Goal: Task Accomplishment & Management: Manage account settings

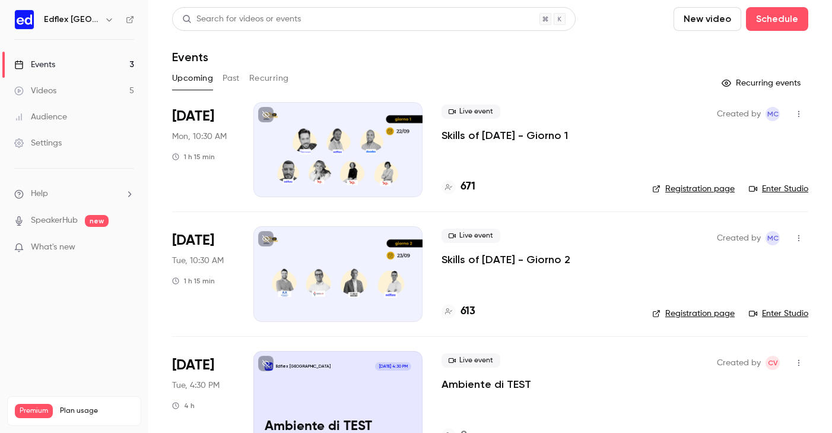
click at [338, 151] on div at bounding box center [337, 149] width 169 height 95
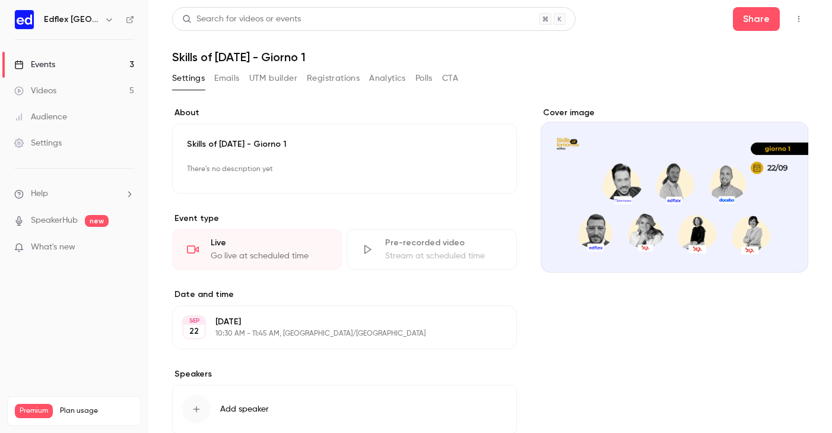
click at [227, 75] on button "Emails" at bounding box center [226, 78] width 25 height 19
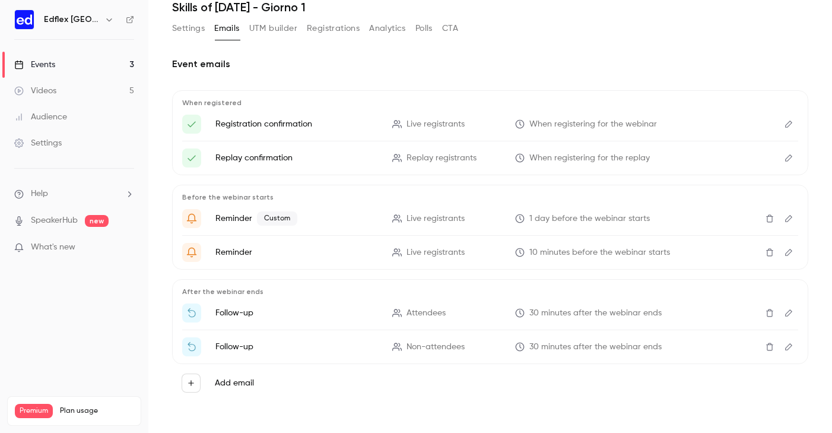
scroll to position [50, 0]
click at [787, 215] on icon "Edit" at bounding box center [788, 218] width 9 height 8
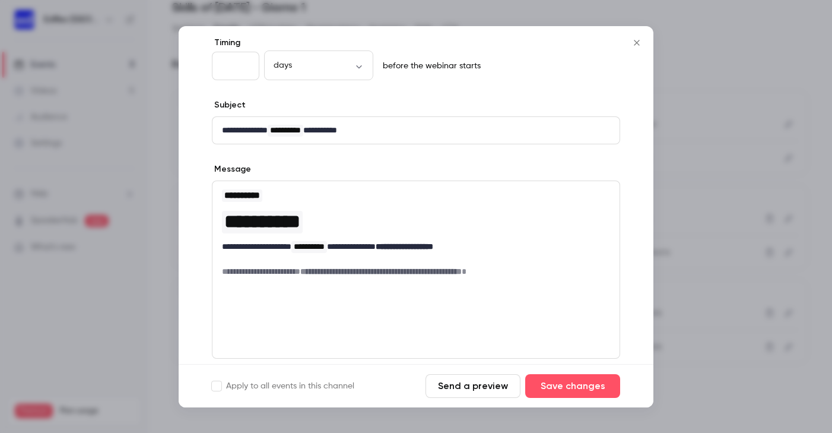
scroll to position [70, 0]
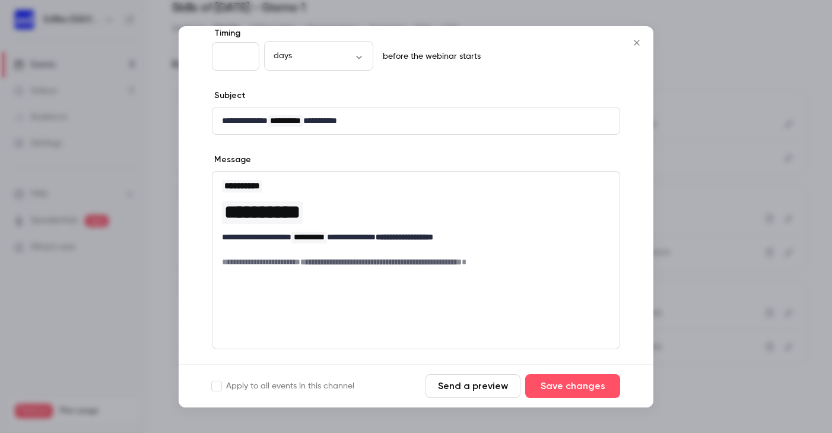
click at [763, 195] on div at bounding box center [416, 216] width 832 height 433
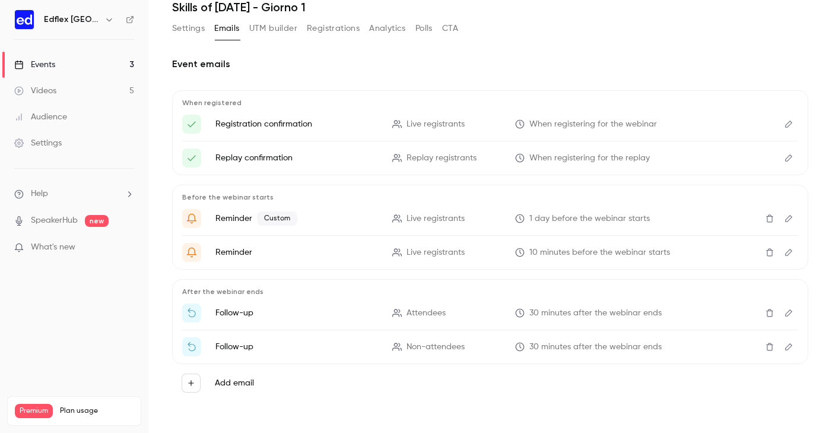
click at [786, 254] on icon "Edit" at bounding box center [788, 252] width 7 height 7
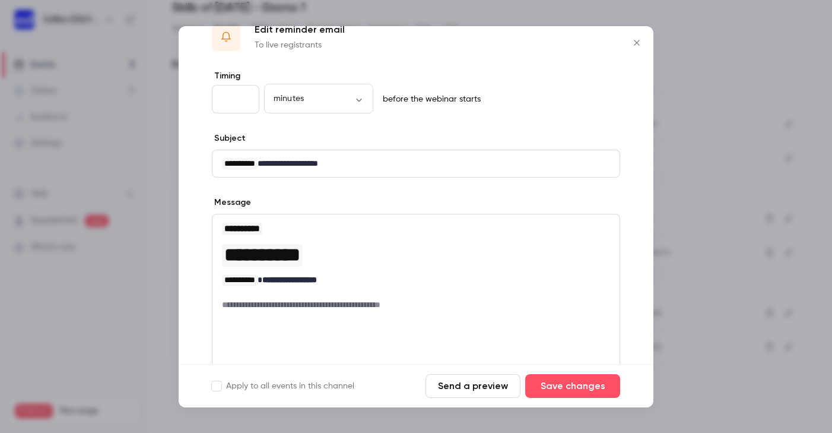
scroll to position [42, 0]
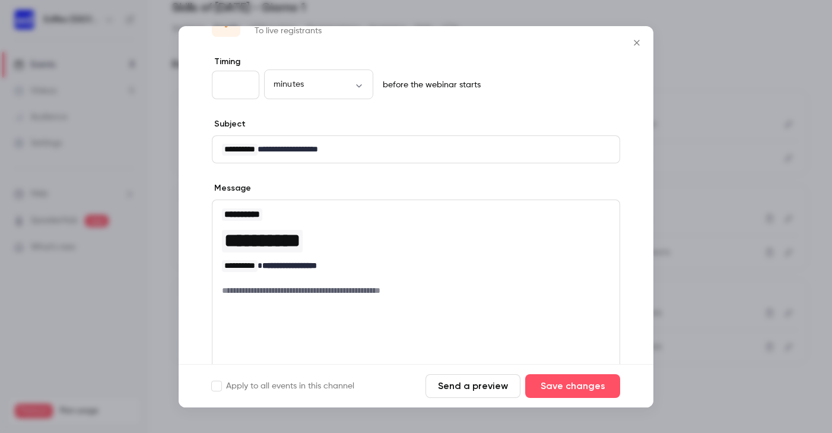
click at [675, 290] on div at bounding box center [416, 216] width 832 height 433
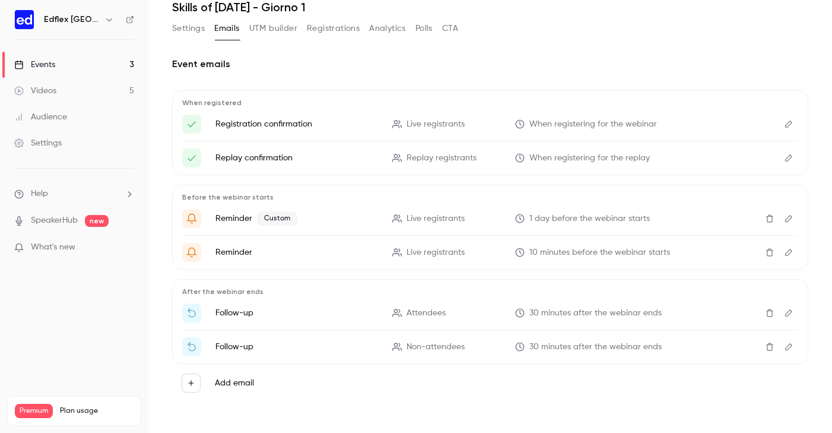
click at [186, 34] on button "Settings" at bounding box center [188, 28] width 33 height 19
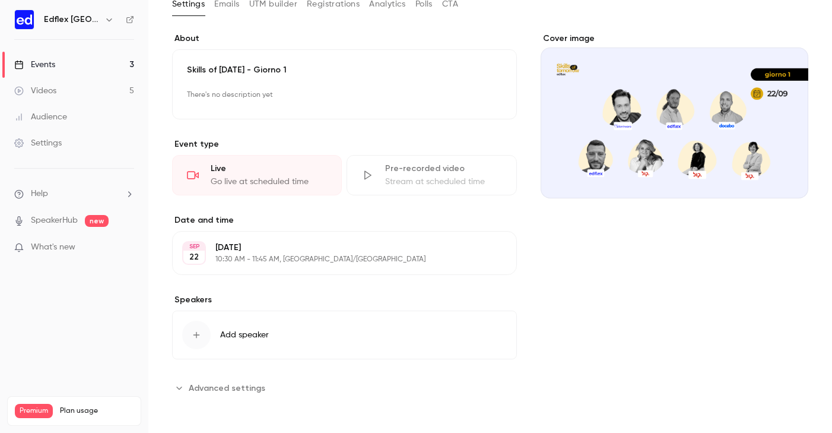
scroll to position [74, 0]
click at [245, 245] on p "[DATE]" at bounding box center [334, 248] width 239 height 12
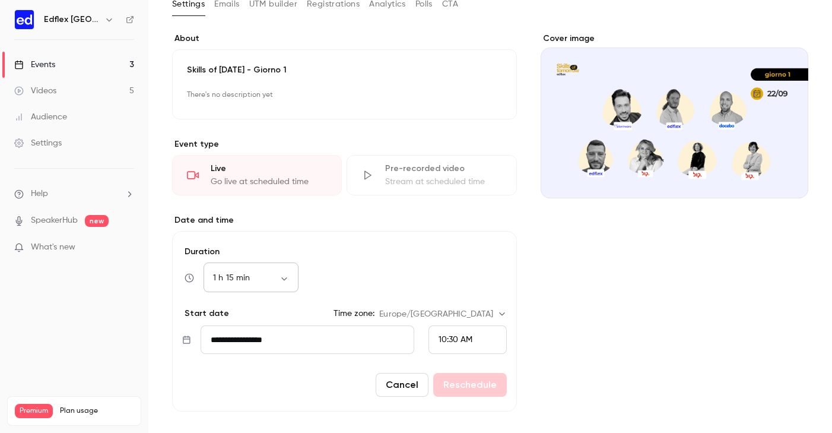
click at [283, 278] on body "**********" at bounding box center [416, 216] width 832 height 433
click at [215, 376] on li "2 h" at bounding box center [251, 375] width 95 height 31
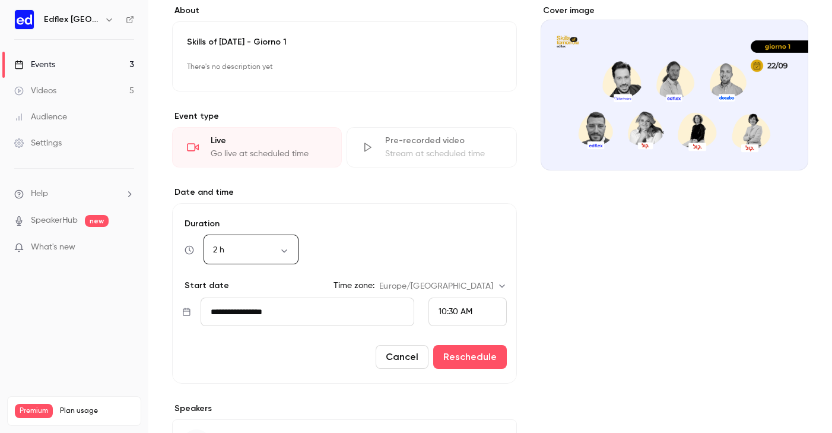
click at [451, 315] on span "10:30 AM" at bounding box center [456, 312] width 34 height 8
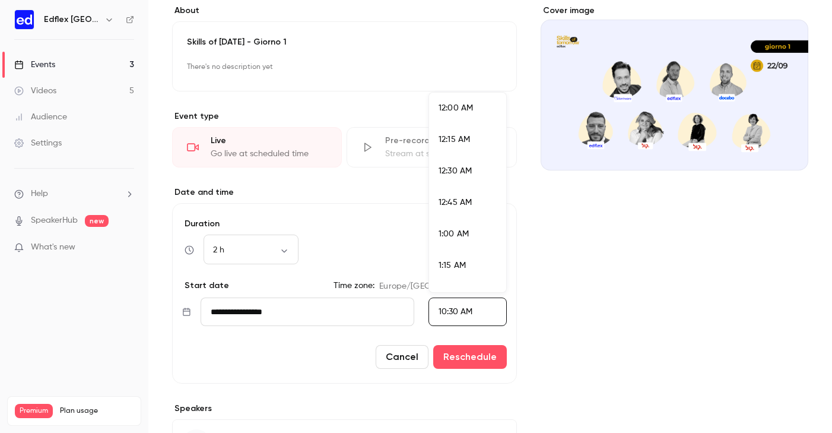
scroll to position [1238, 0]
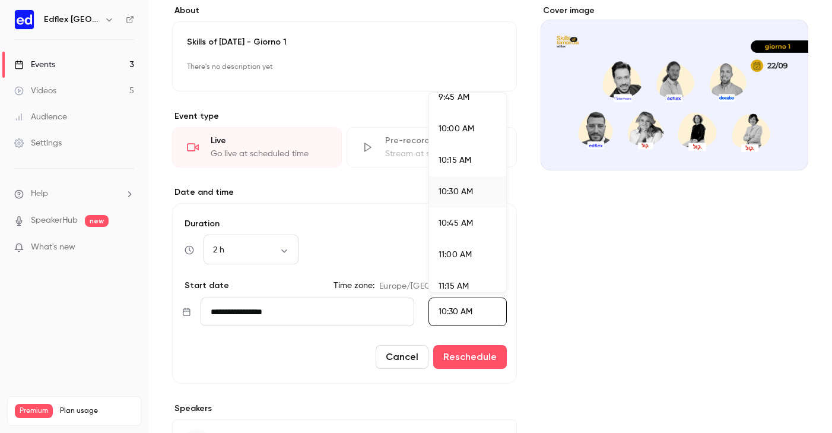
click at [448, 129] on span "10:00 AM" at bounding box center [457, 129] width 36 height 8
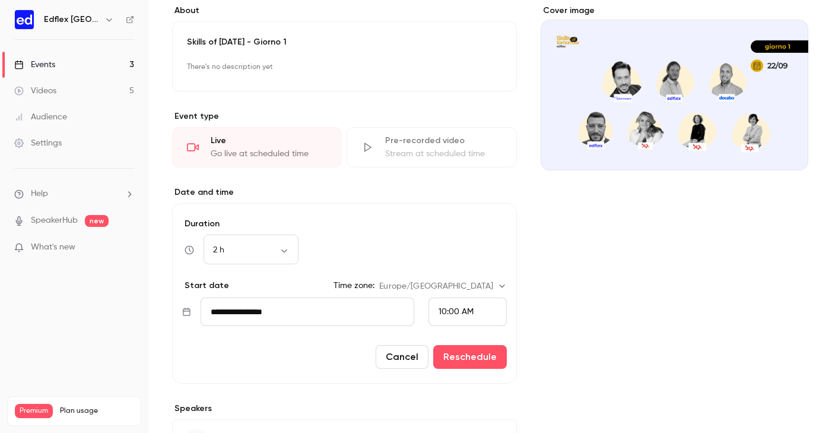
click at [567, 351] on div "Cover image" at bounding box center [675, 255] width 268 height 501
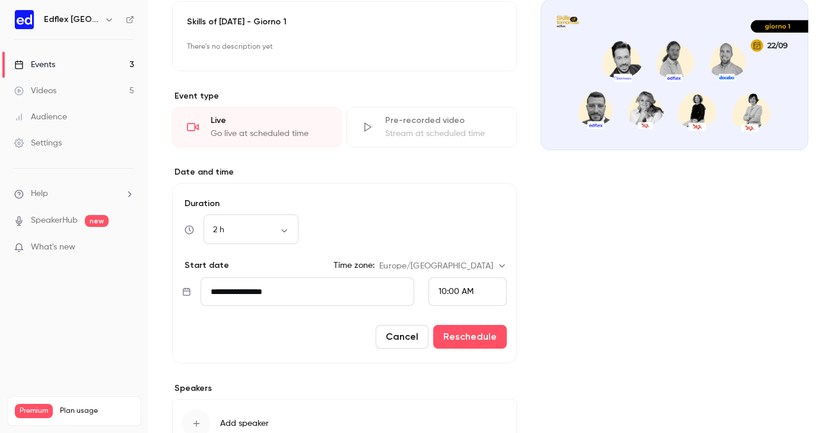
scroll to position [126, 0]
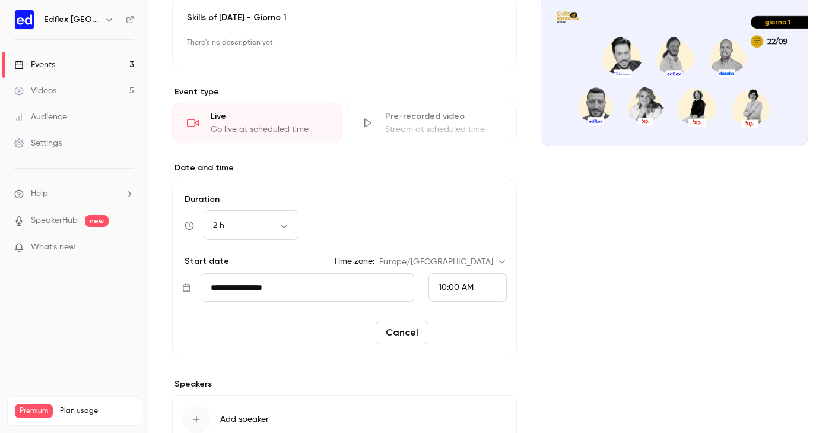
click at [459, 337] on button "Reschedule" at bounding box center [470, 333] width 74 height 24
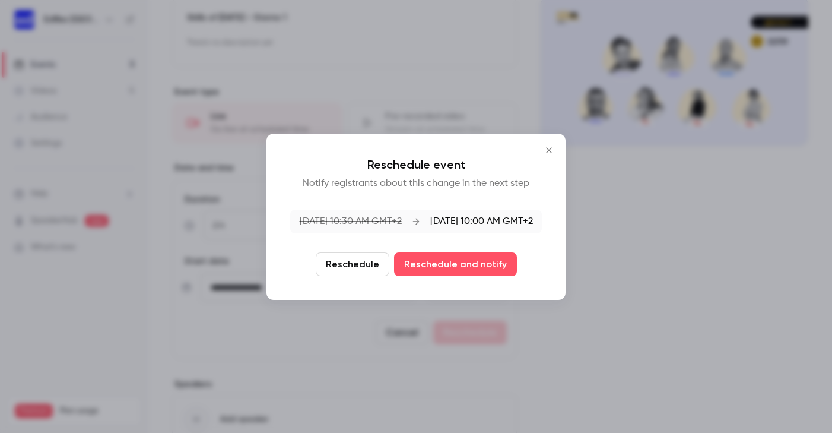
click at [547, 150] on icon "Close" at bounding box center [549, 149] width 14 height 9
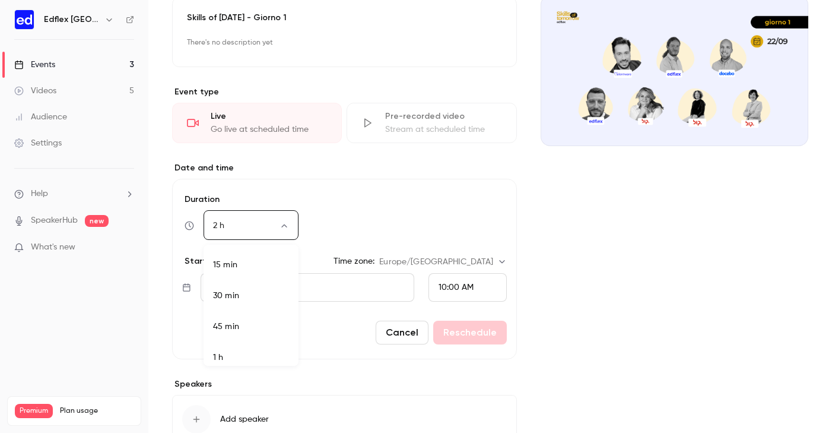
click at [286, 225] on body "**********" at bounding box center [416, 216] width 832 height 433
click at [236, 310] on li "2 h 45 min" at bounding box center [251, 311] width 95 height 31
click at [379, 313] on form "**********" at bounding box center [344, 269] width 345 height 180
click at [458, 331] on div "Cancel Reschedule" at bounding box center [344, 333] width 325 height 24
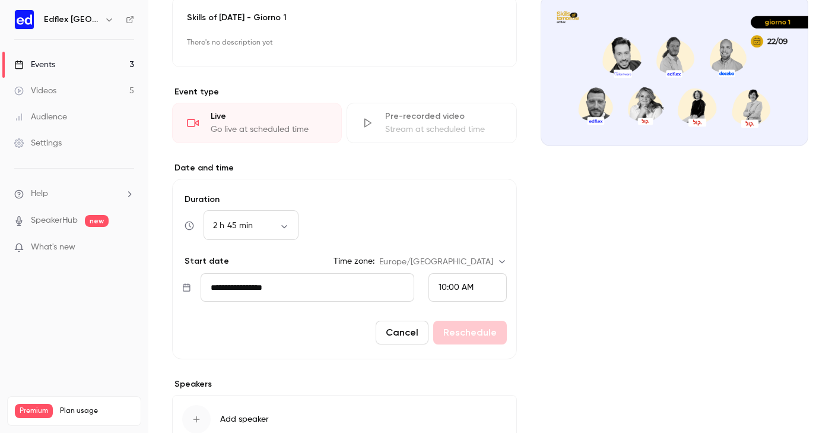
scroll to position [131, 0]
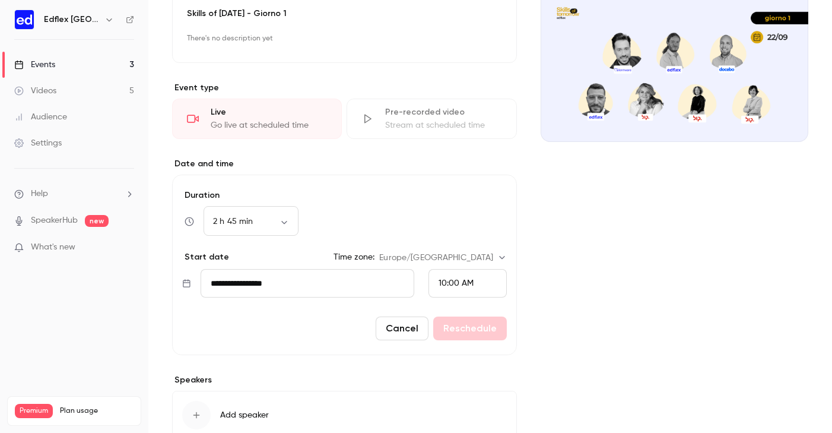
click at [463, 319] on div "Cancel Reschedule" at bounding box center [344, 328] width 325 height 24
click at [466, 328] on div "Cancel Reschedule" at bounding box center [344, 328] width 325 height 24
click at [514, 335] on form "**********" at bounding box center [344, 265] width 345 height 180
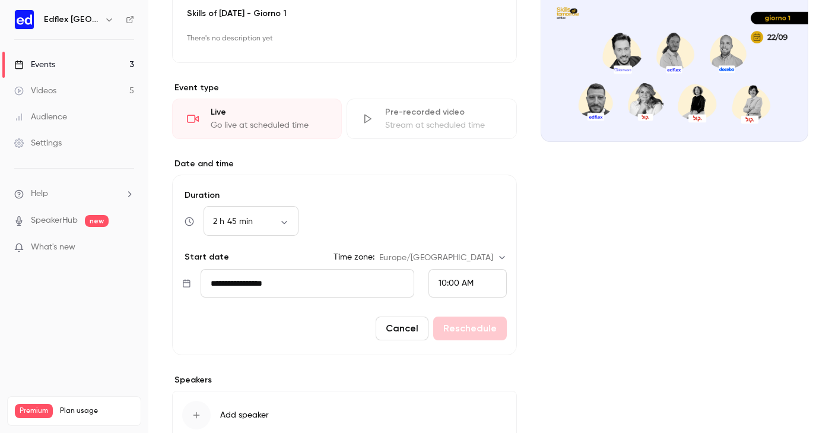
click at [477, 316] on div "Cancel Reschedule" at bounding box center [344, 328] width 325 height 24
click at [493, 280] on div "10:00 AM" at bounding box center [468, 283] width 78 height 28
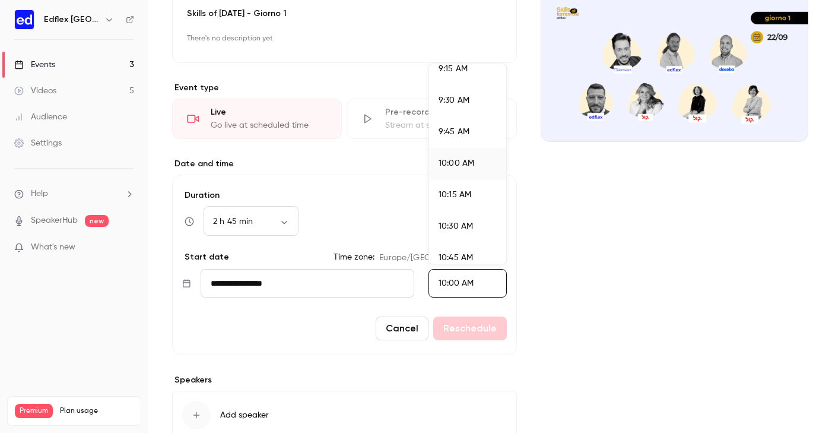
click at [455, 132] on span "9:45 AM" at bounding box center [454, 132] width 31 height 8
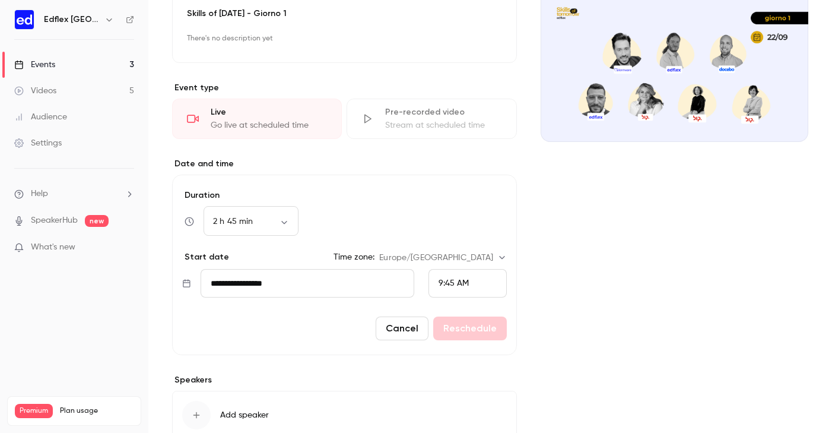
click at [471, 285] on div "9:45 AM" at bounding box center [468, 283] width 78 height 28
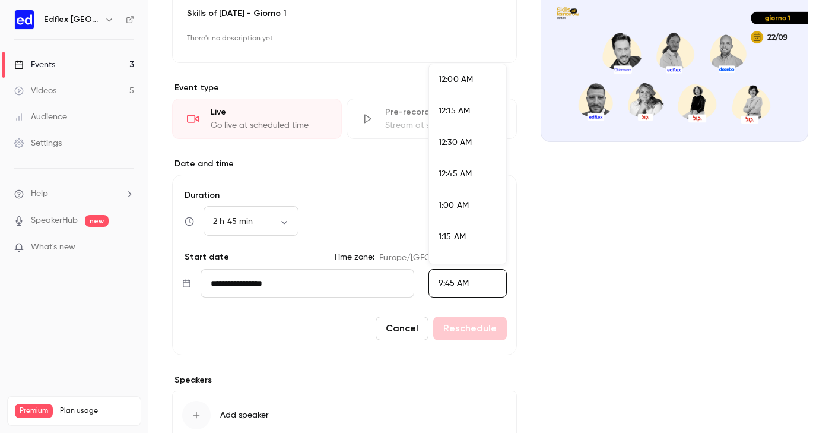
scroll to position [1143, 0]
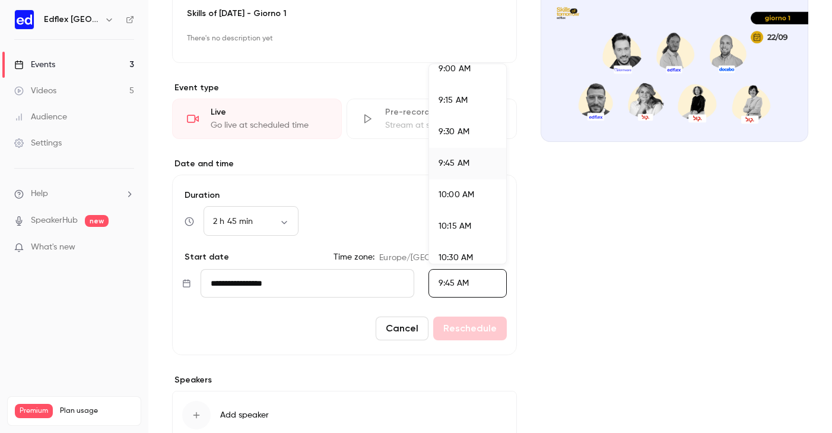
click at [459, 191] on span "10:00 AM" at bounding box center [457, 195] width 36 height 8
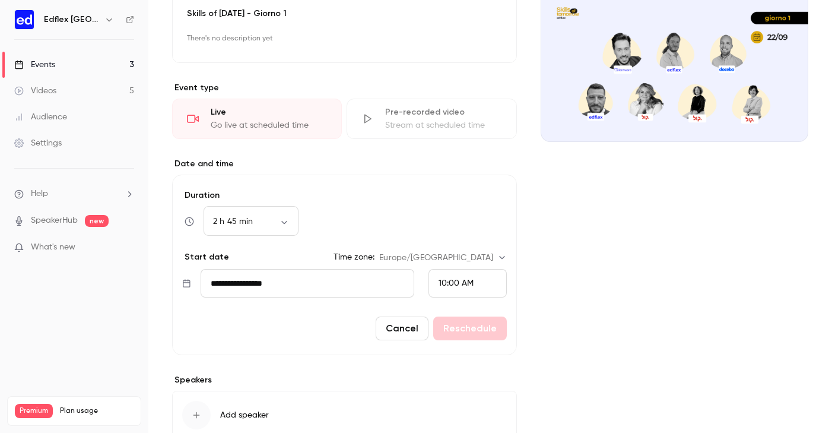
click at [543, 311] on div "Cover image" at bounding box center [675, 226] width 268 height 501
click at [490, 317] on div "Cancel Reschedule" at bounding box center [344, 328] width 325 height 24
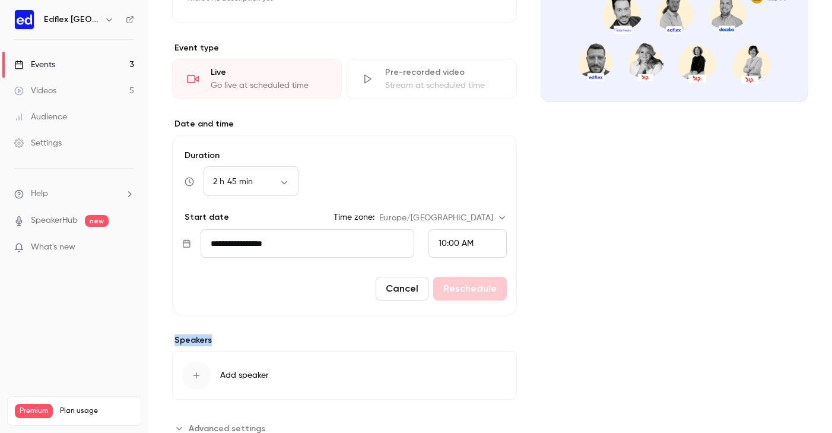
click at [456, 334] on div "**********" at bounding box center [344, 186] width 345 height 501
click at [281, 183] on body "**********" at bounding box center [416, 216] width 832 height 433
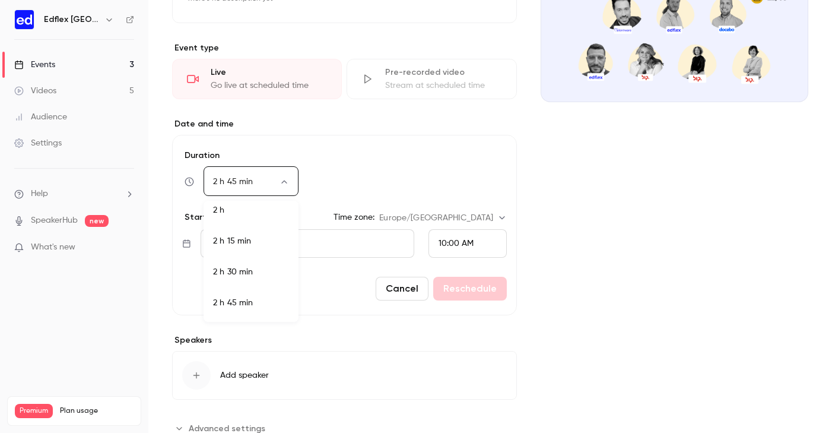
scroll to position [226, 0]
click at [233, 217] on li "2 h" at bounding box center [251, 211] width 95 height 31
click at [260, 178] on body "**********" at bounding box center [416, 216] width 832 height 433
click at [248, 213] on li "1 h 30 min" at bounding box center [251, 223] width 95 height 31
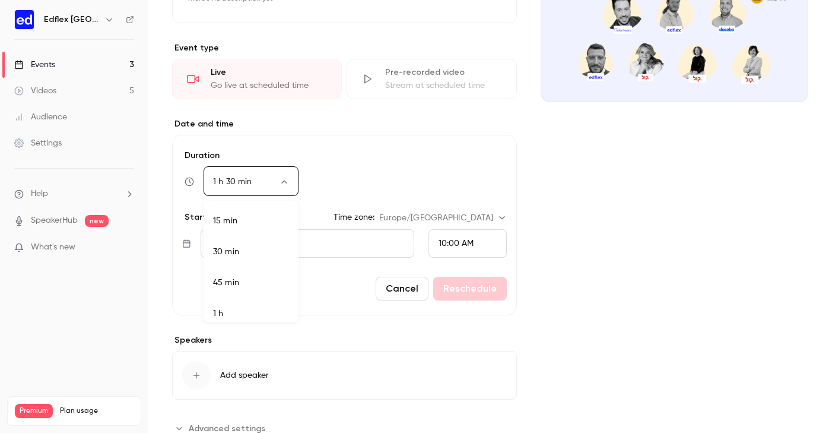
click at [287, 181] on body "**********" at bounding box center [416, 216] width 832 height 433
click at [255, 232] on li "15 min" at bounding box center [251, 220] width 95 height 31
click at [282, 185] on body "**********" at bounding box center [416, 216] width 832 height 433
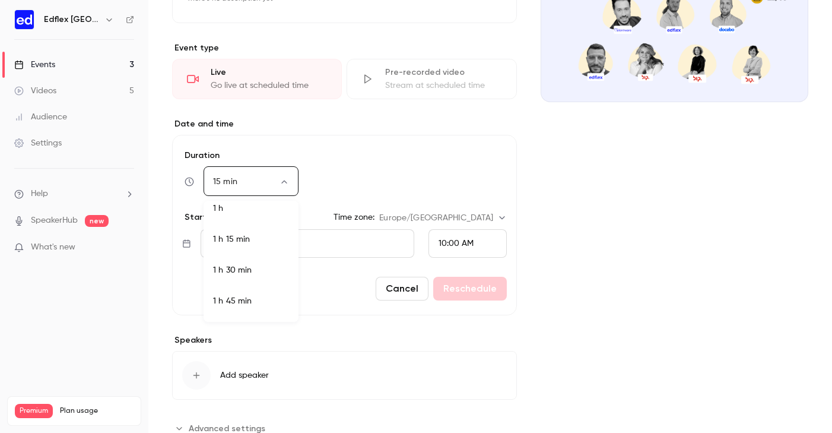
click at [579, 176] on div at bounding box center [416, 216] width 832 height 433
click at [281, 179] on body "**********" at bounding box center [416, 216] width 832 height 433
click at [234, 229] on li "2 h 30 min" at bounding box center [251, 229] width 95 height 31
type input "***"
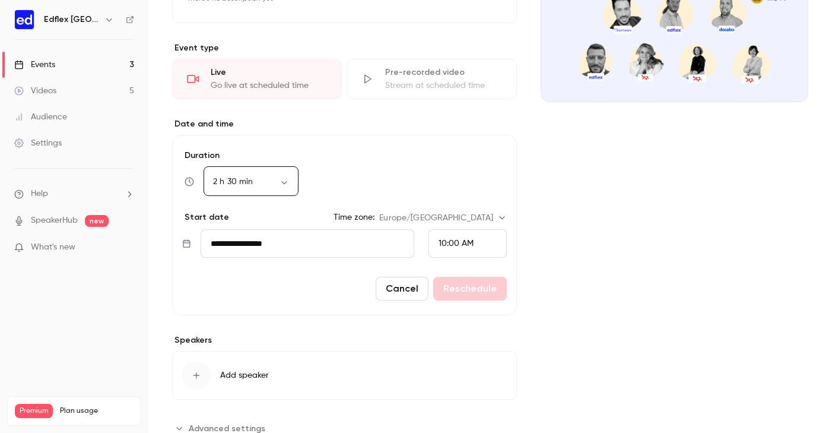
click at [654, 257] on div "Cover image" at bounding box center [675, 186] width 268 height 501
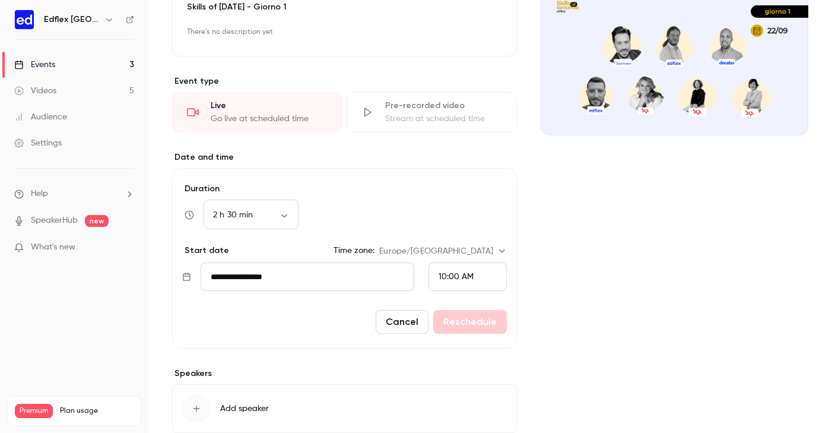
scroll to position [146, 0]
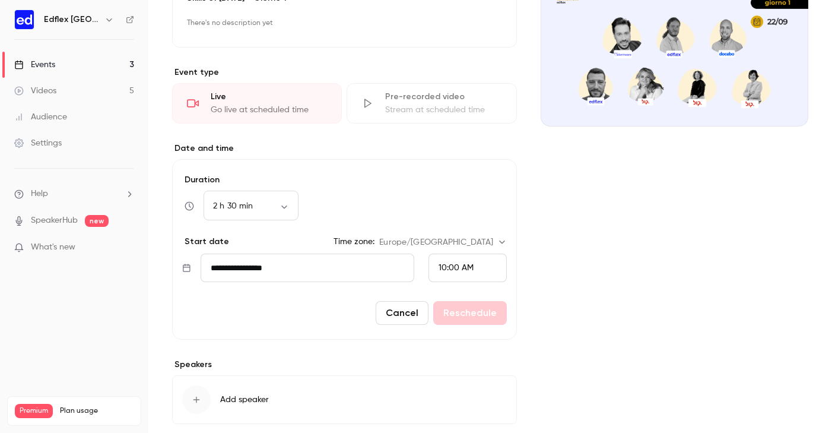
click at [356, 274] on input "**********" at bounding box center [308, 267] width 214 height 28
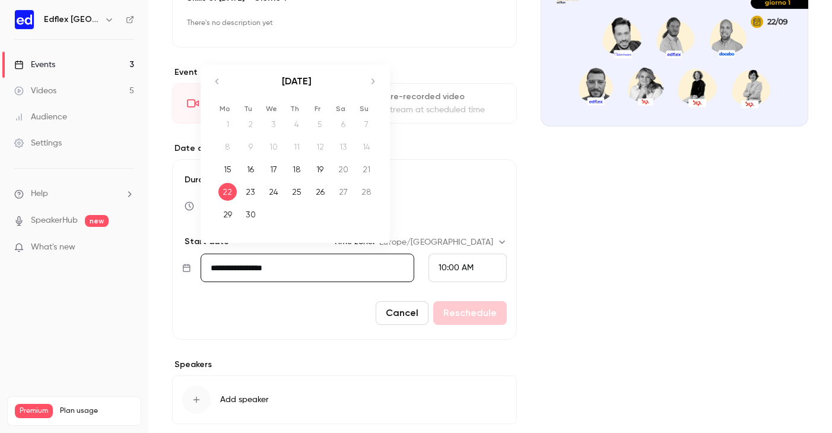
click at [638, 239] on div "Cover image" at bounding box center [675, 211] width 268 height 501
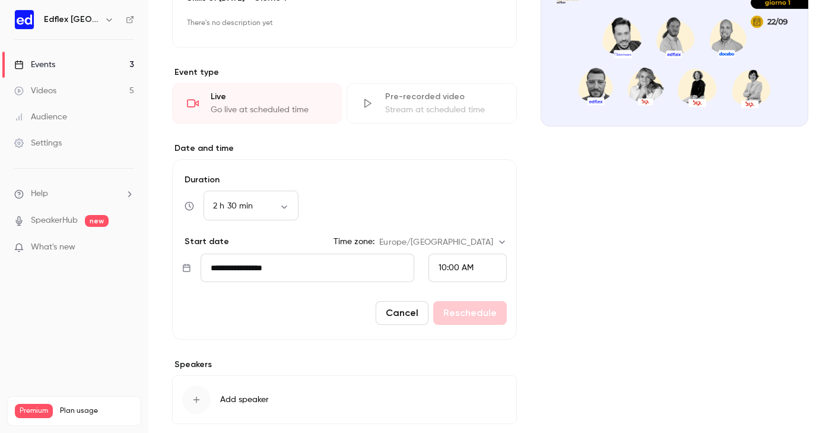
click at [464, 270] on span "10:00 AM" at bounding box center [456, 268] width 35 height 8
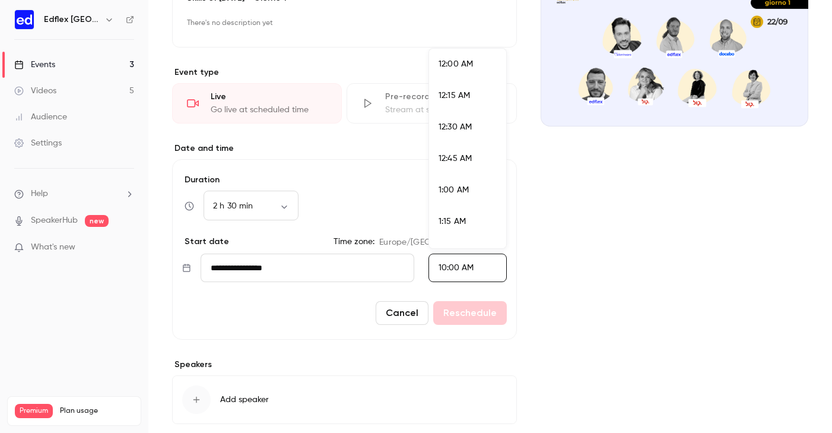
scroll to position [1175, 0]
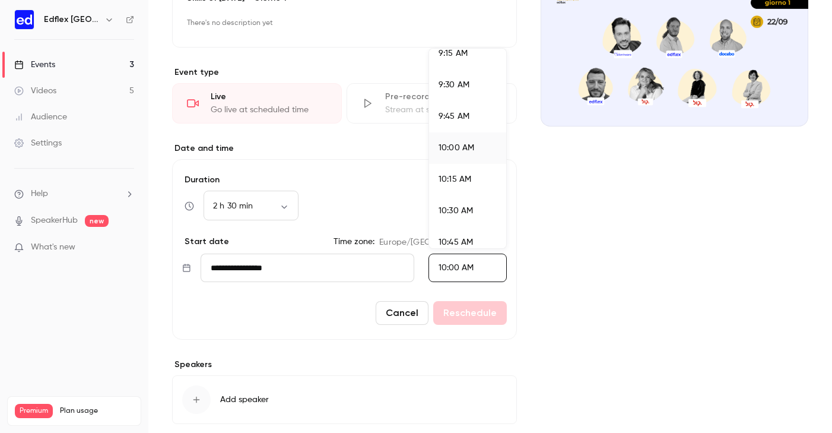
click at [552, 163] on div at bounding box center [416, 216] width 832 height 433
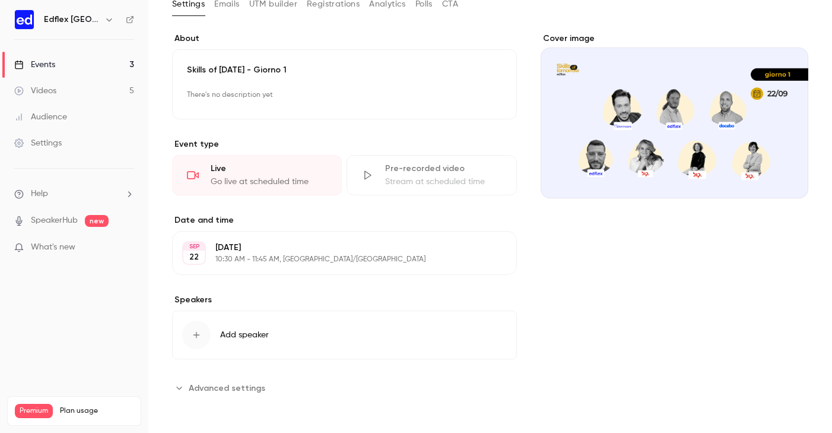
scroll to position [74, 0]
click at [494, 249] on button "Edit" at bounding box center [485, 252] width 43 height 19
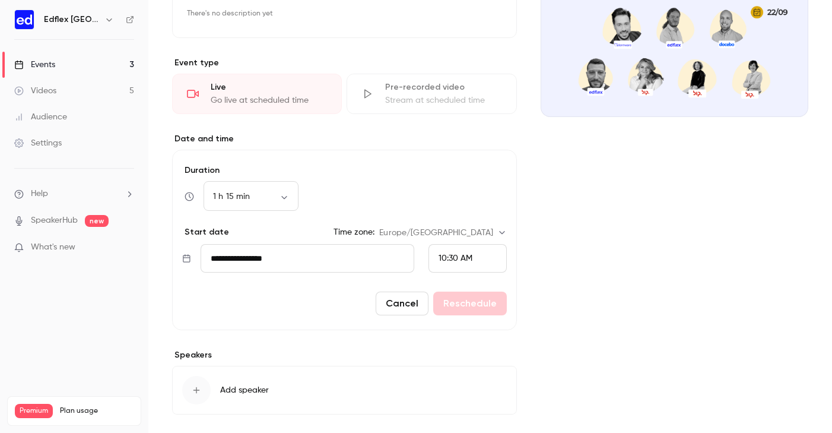
scroll to position [163, 0]
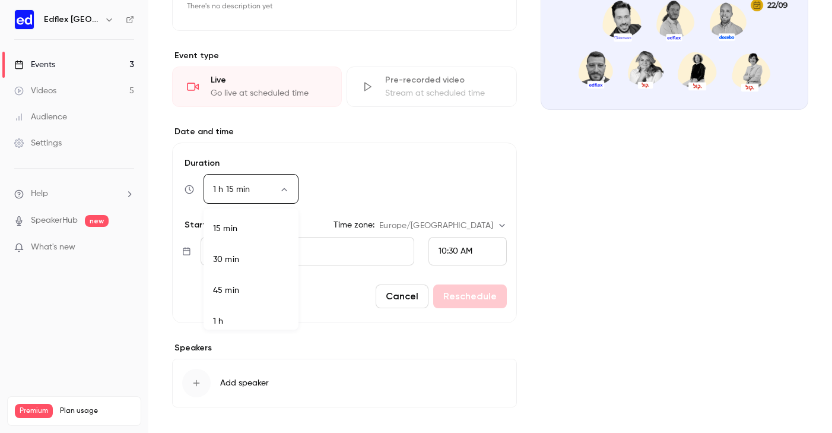
click at [275, 185] on body "**********" at bounding box center [416, 216] width 832 height 433
click at [232, 291] on li "2 h 45 min" at bounding box center [251, 292] width 95 height 31
type input "***"
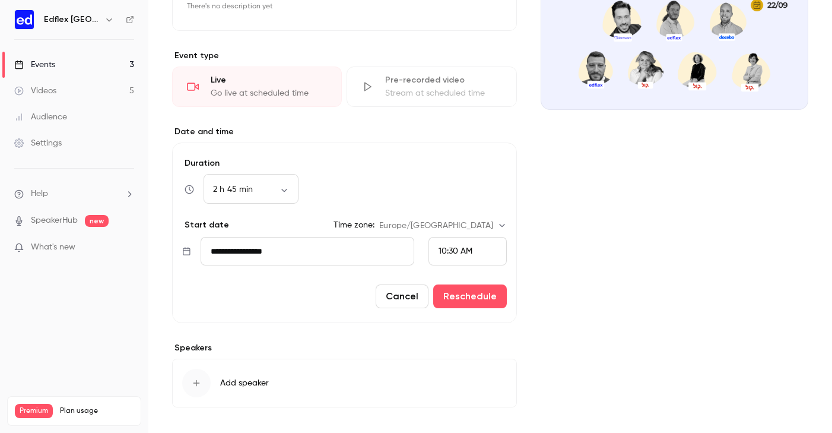
click at [445, 248] on span "10:30 AM" at bounding box center [456, 251] width 34 height 8
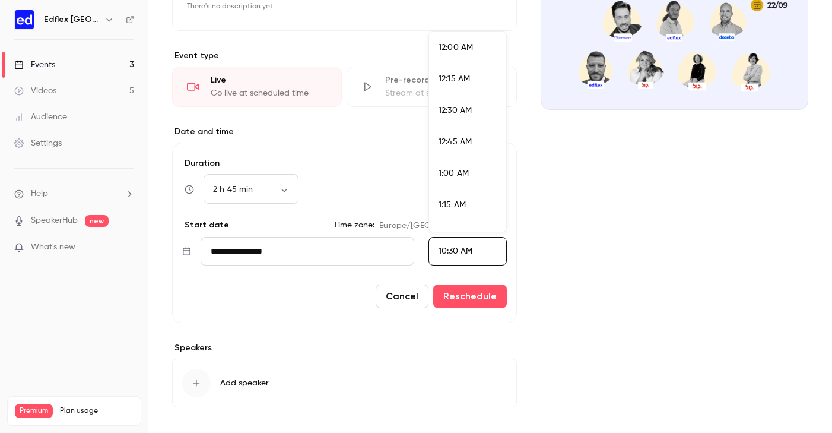
scroll to position [1238, 0]
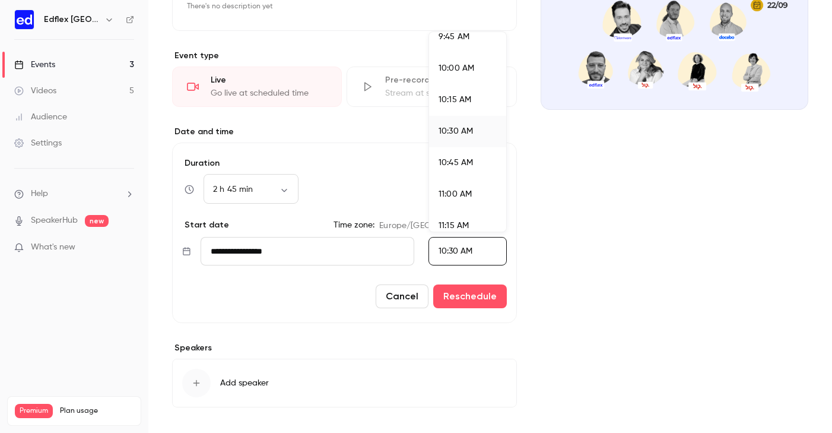
click at [452, 63] on div "10:00 AM" at bounding box center [468, 68] width 58 height 12
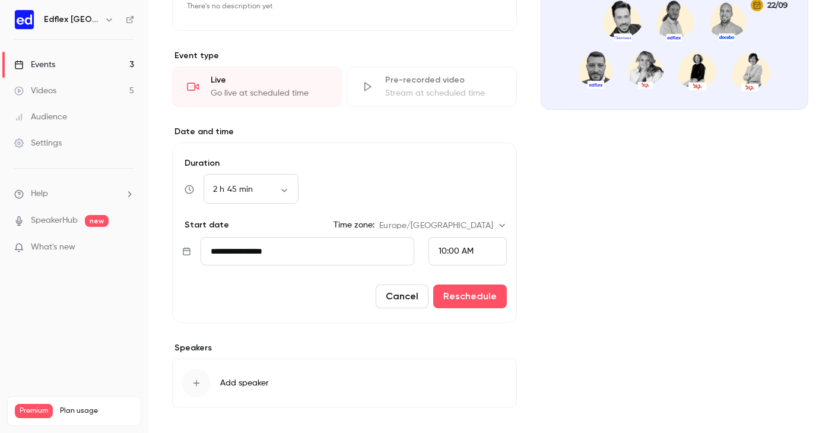
click at [547, 202] on div "Cover image" at bounding box center [675, 194] width 268 height 501
click at [482, 299] on button "Reschedule" at bounding box center [470, 296] width 74 height 24
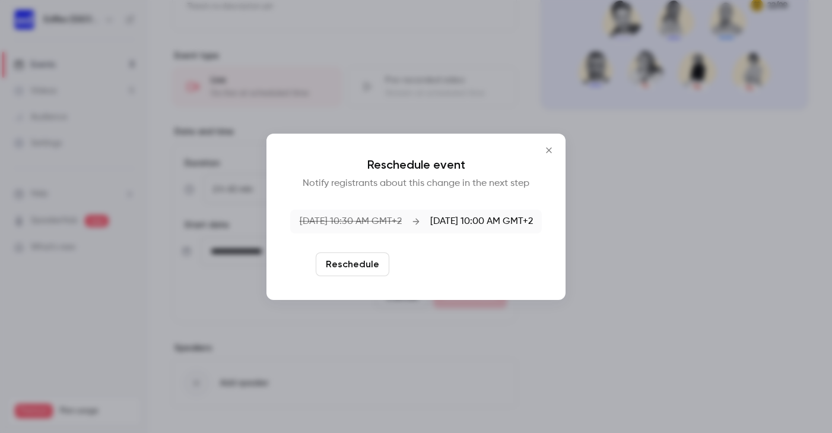
click at [454, 262] on button "Reschedule and notify" at bounding box center [455, 264] width 123 height 24
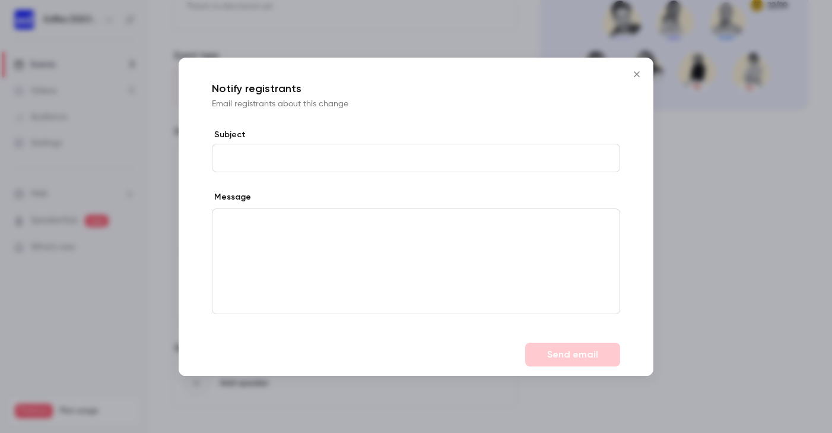
click at [373, 252] on div "editor" at bounding box center [416, 261] width 407 height 104
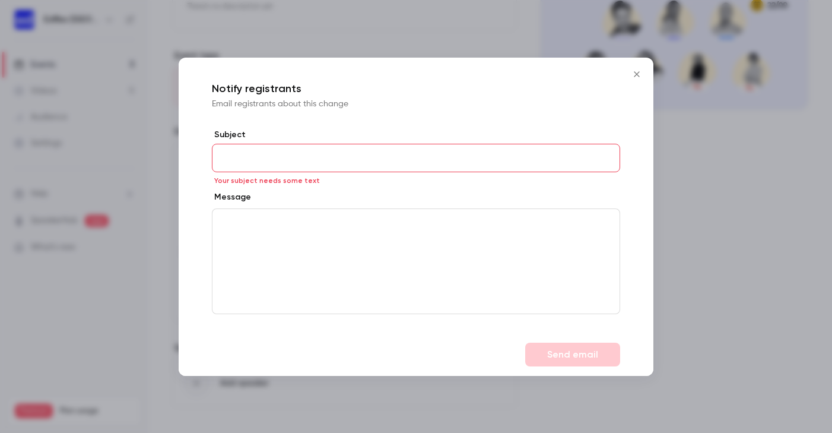
click at [637, 74] on icon "Close" at bounding box center [636, 73] width 5 height 5
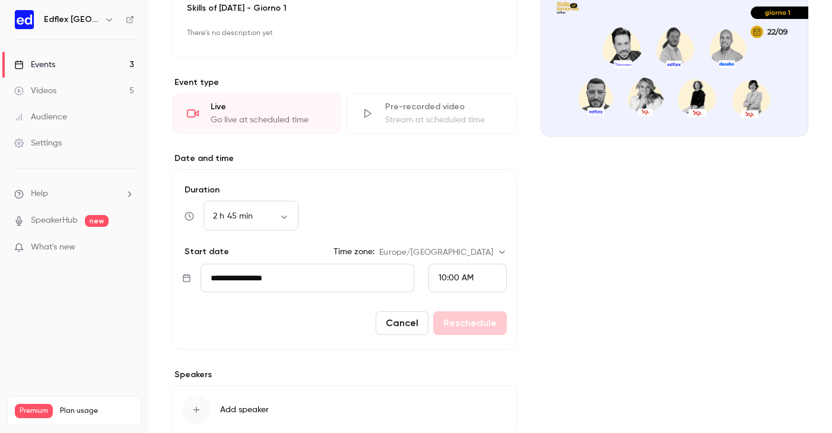
scroll to position [140, 0]
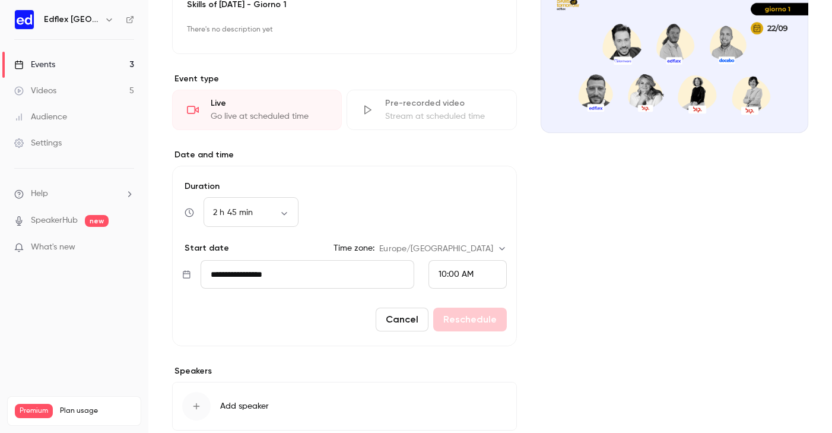
click at [397, 318] on button "Cancel" at bounding box center [402, 320] width 53 height 24
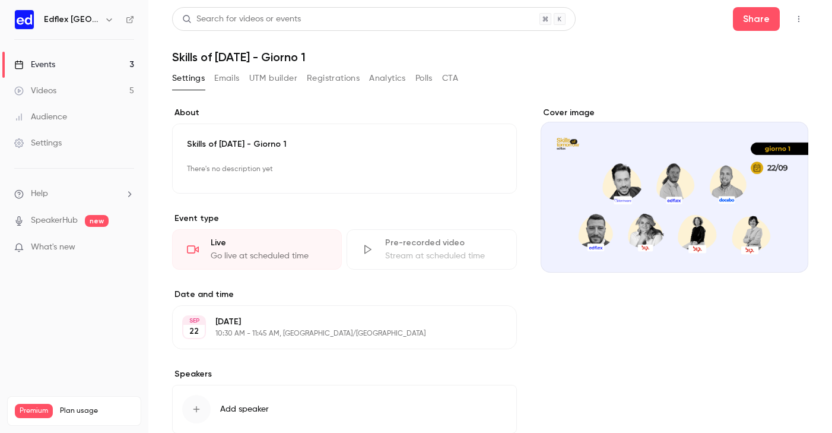
scroll to position [0, 0]
click at [39, 65] on div "Events" at bounding box center [34, 65] width 41 height 12
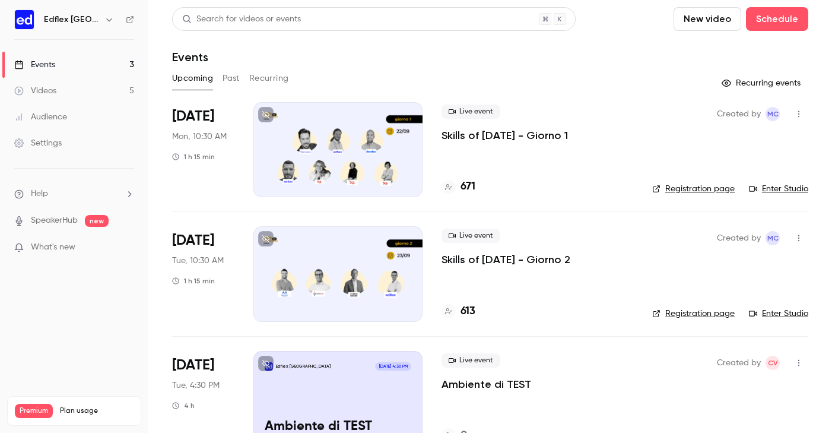
click at [332, 378] on div "Edflex Italy Sep 30, 4:30 PM Ambiente di TEST" at bounding box center [337, 398] width 169 height 95
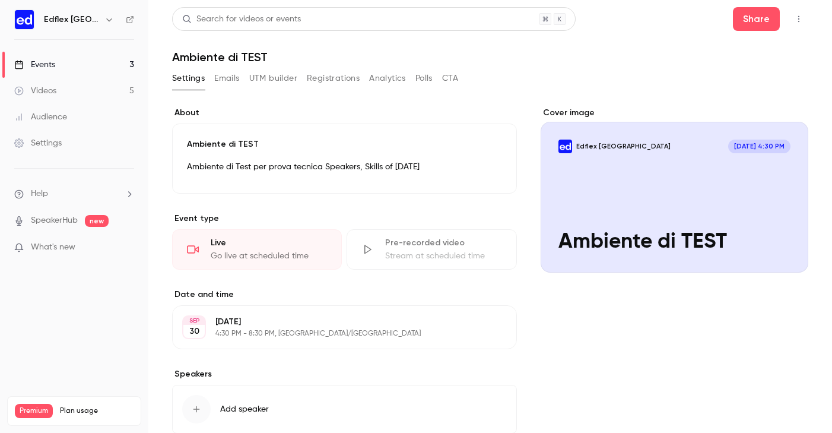
click at [780, 17] on div "Share" at bounding box center [770, 19] width 75 height 24
click at [749, 15] on button "Share" at bounding box center [756, 19] width 47 height 24
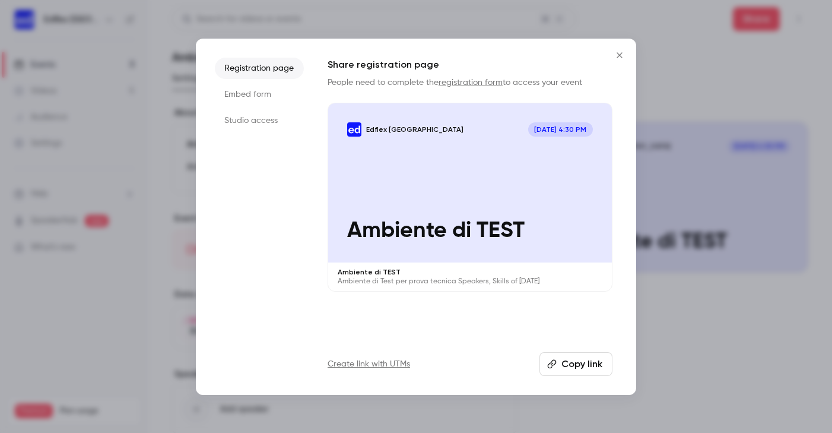
click at [246, 125] on li "Studio access" at bounding box center [259, 120] width 89 height 21
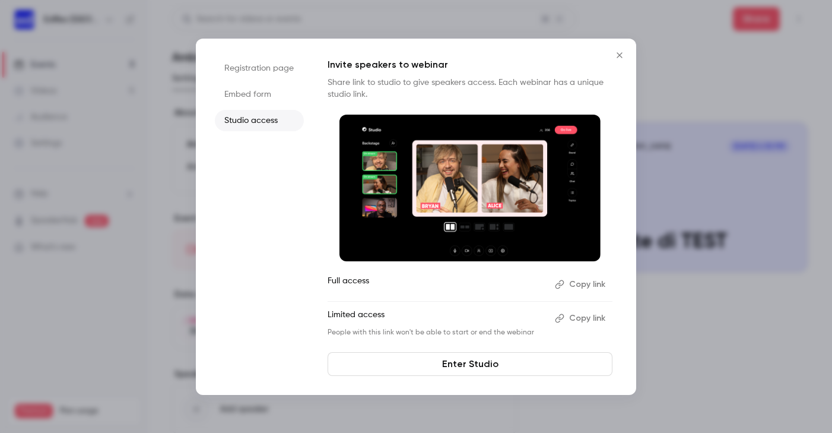
click at [417, 362] on link "Enter Studio" at bounding box center [470, 364] width 285 height 24
click at [619, 55] on icon "Close" at bounding box center [620, 54] width 14 height 9
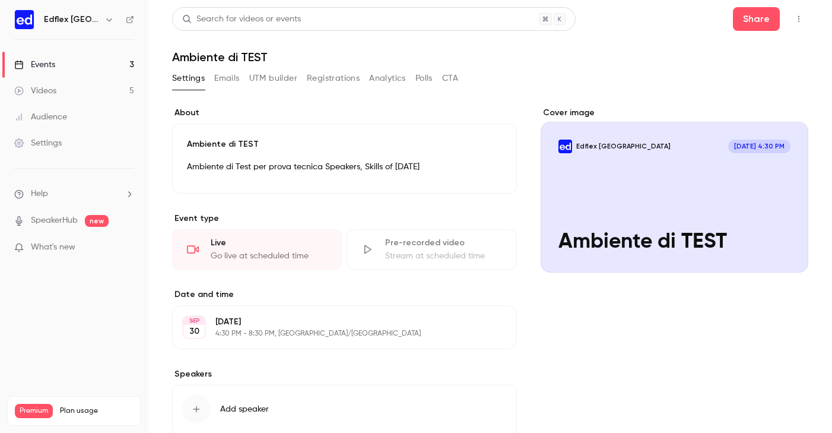
click at [67, 61] on link "Events 3" at bounding box center [74, 65] width 148 height 26
